Goal: Navigation & Orientation: Find specific page/section

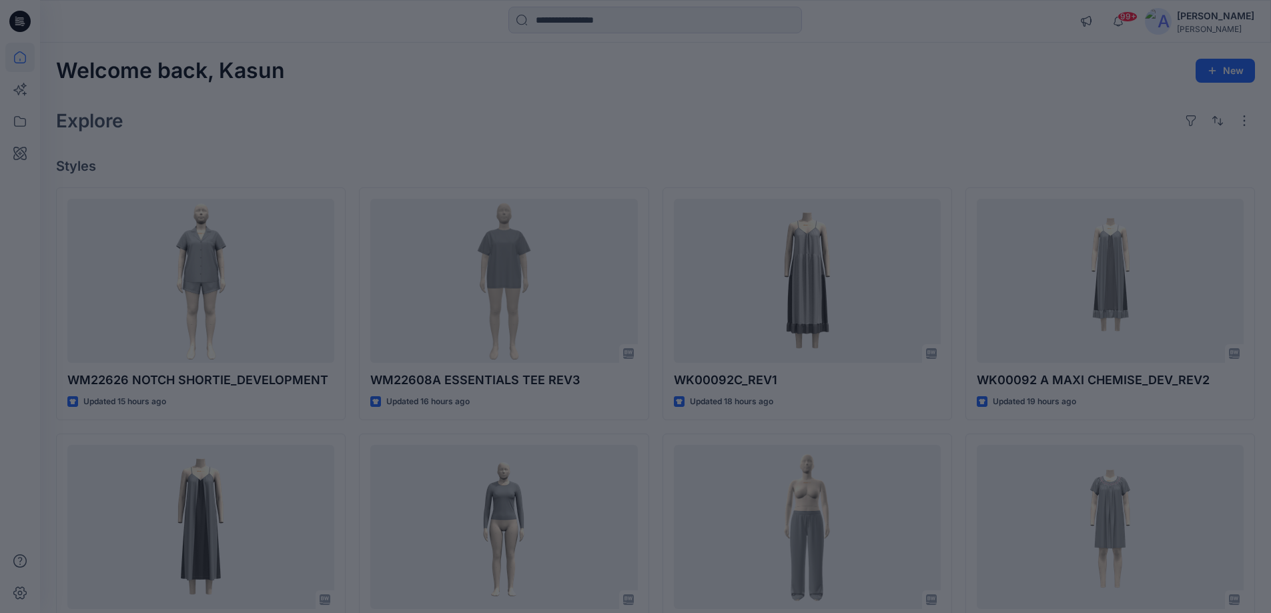
click at [617, 146] on div at bounding box center [635, 306] width 1271 height 613
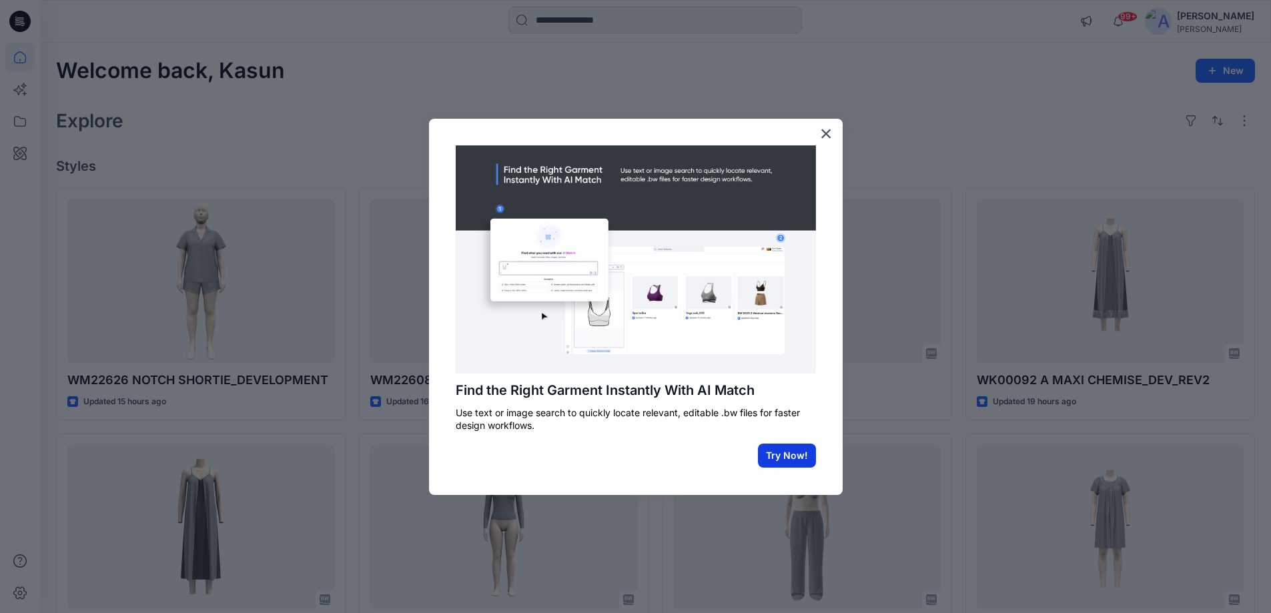
click at [781, 464] on button "Try Now!" at bounding box center [787, 456] width 58 height 24
